Goal: Entertainment & Leisure: Consume media (video, audio)

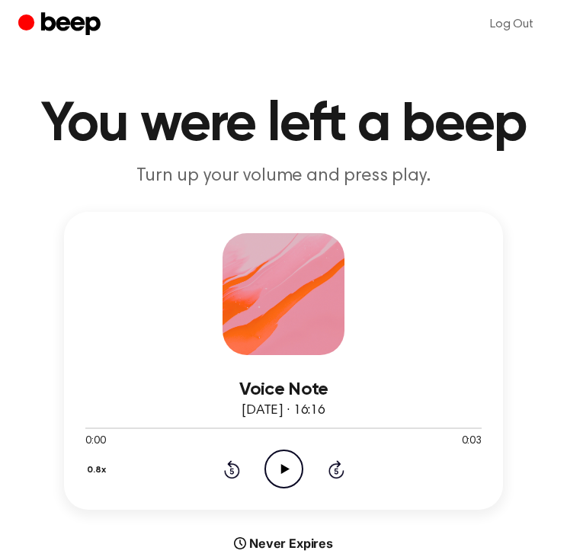
click at [297, 460] on icon "Play Audio" at bounding box center [283, 469] width 39 height 39
click at [277, 474] on icon "Play Audio" at bounding box center [283, 469] width 39 height 39
click at [277, 474] on icon "Pause Audio" at bounding box center [283, 469] width 39 height 39
click at [283, 466] on icon at bounding box center [284, 469] width 8 height 10
click at [288, 463] on icon "Play Audio" at bounding box center [283, 469] width 39 height 39
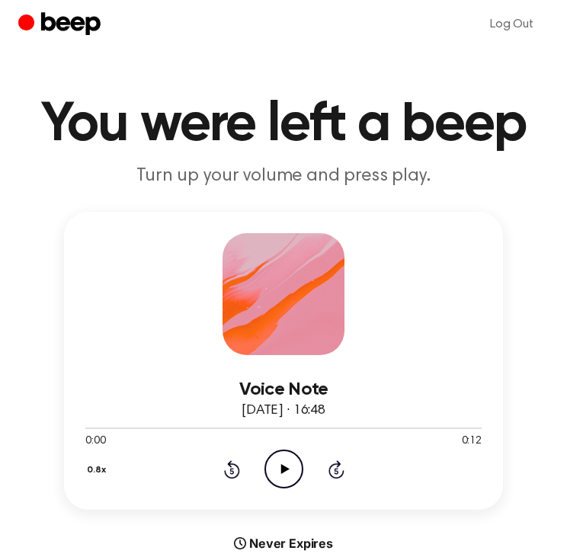
click at [275, 459] on icon "Play Audio" at bounding box center [283, 469] width 39 height 39
click at [275, 459] on icon "Pause Audio" at bounding box center [283, 469] width 39 height 39
